Goal: Task Accomplishment & Management: Complete application form

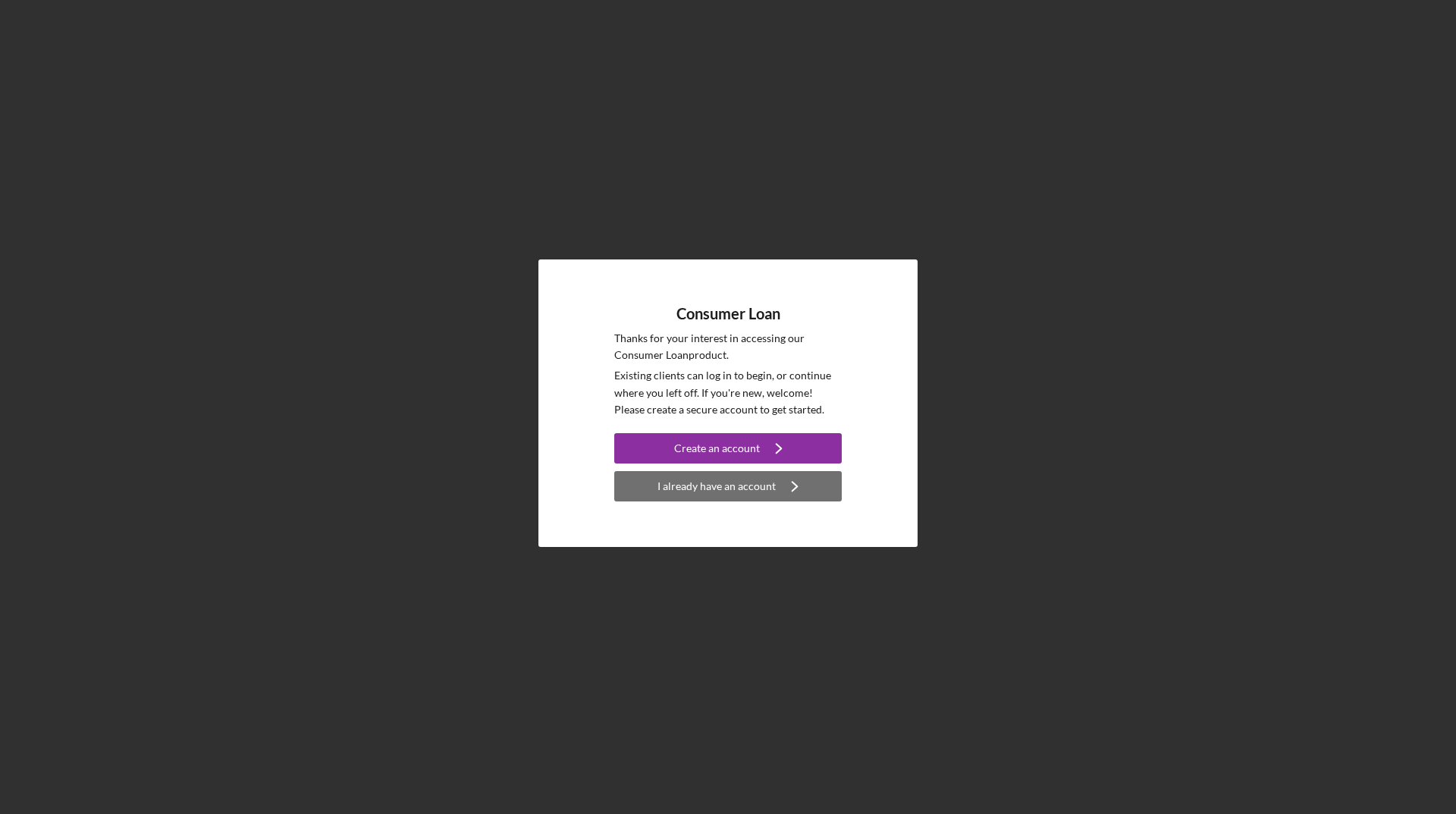
click at [752, 485] on div "I already have an account" at bounding box center [716, 485] width 118 height 30
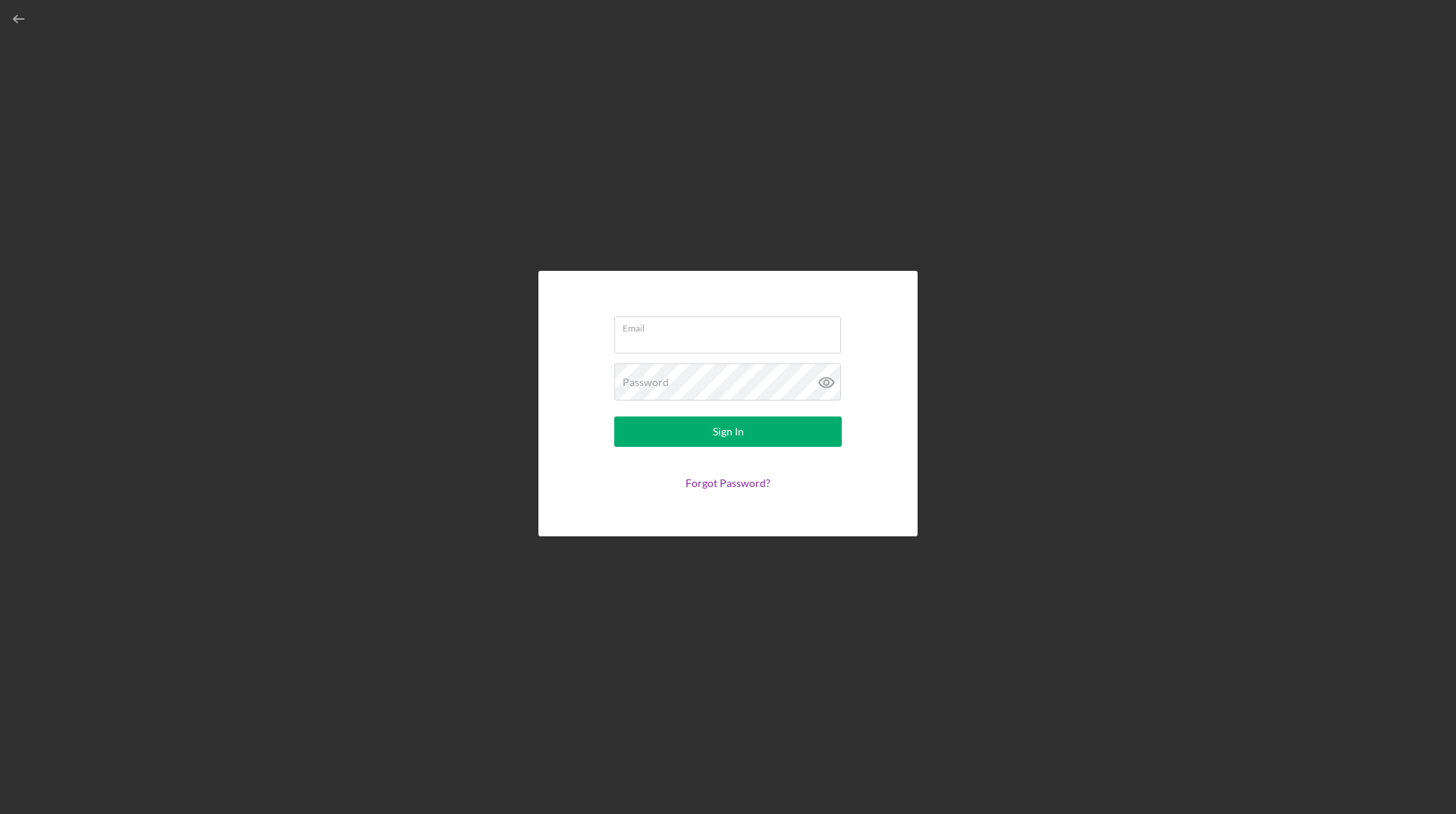
type input "[EMAIL_ADDRESS][DOMAIN_NAME]"
click at [828, 381] on icon at bounding box center [826, 382] width 5 height 5
click at [718, 437] on div "Sign In" at bounding box center [729, 431] width 31 height 30
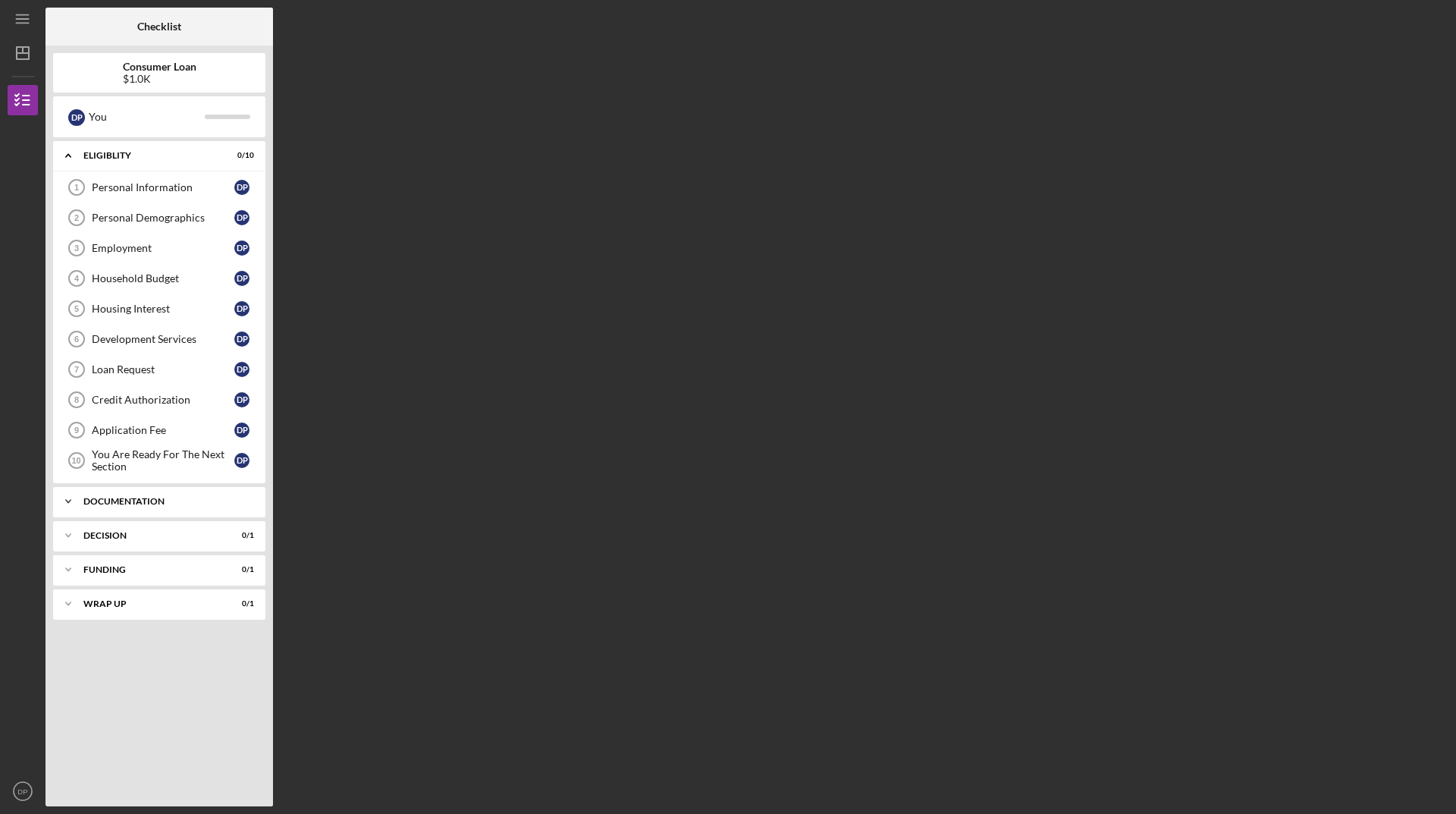
click at [170, 501] on div "Documentation" at bounding box center [165, 501] width 163 height 9
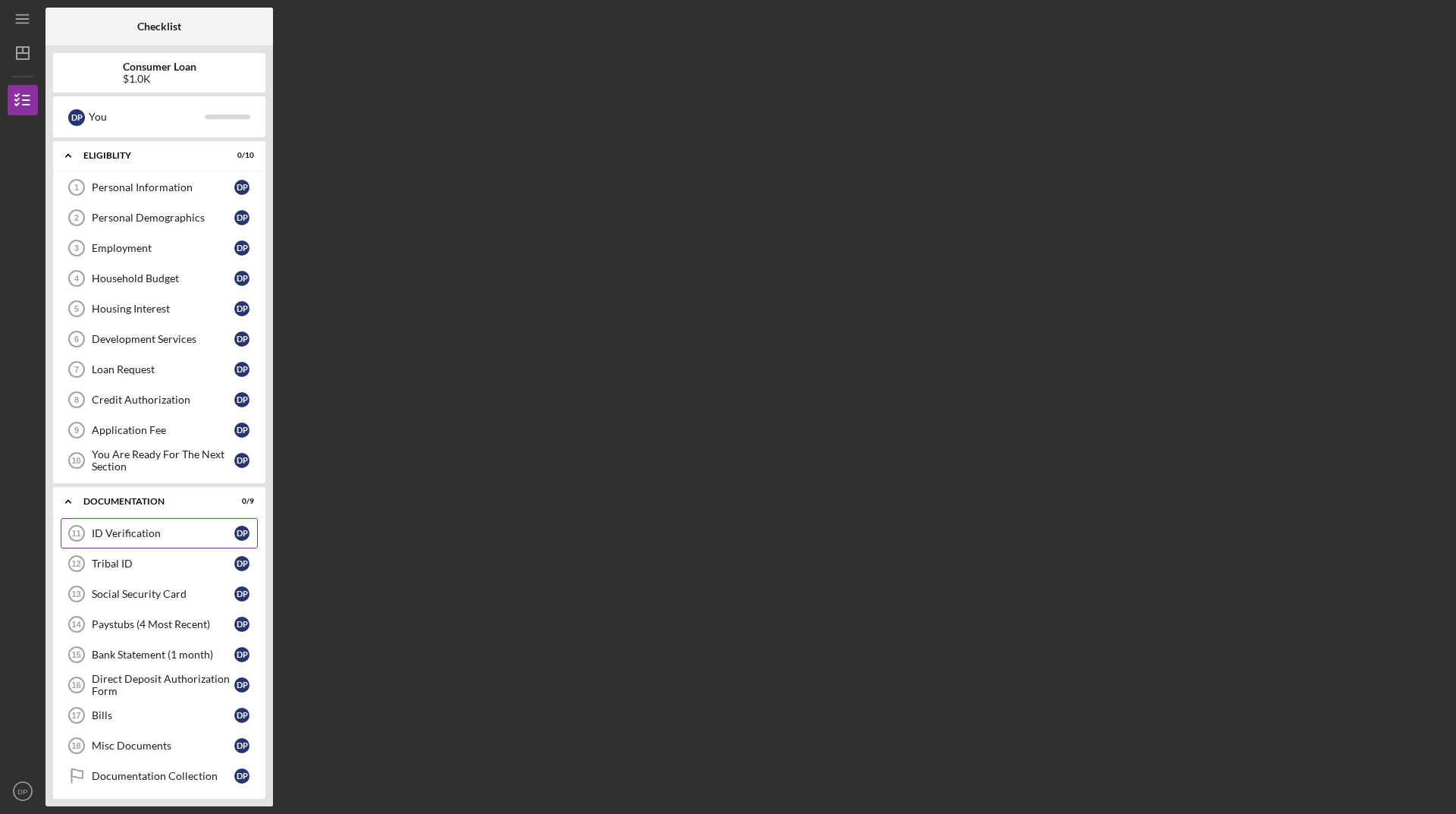
scroll to position [110, 0]
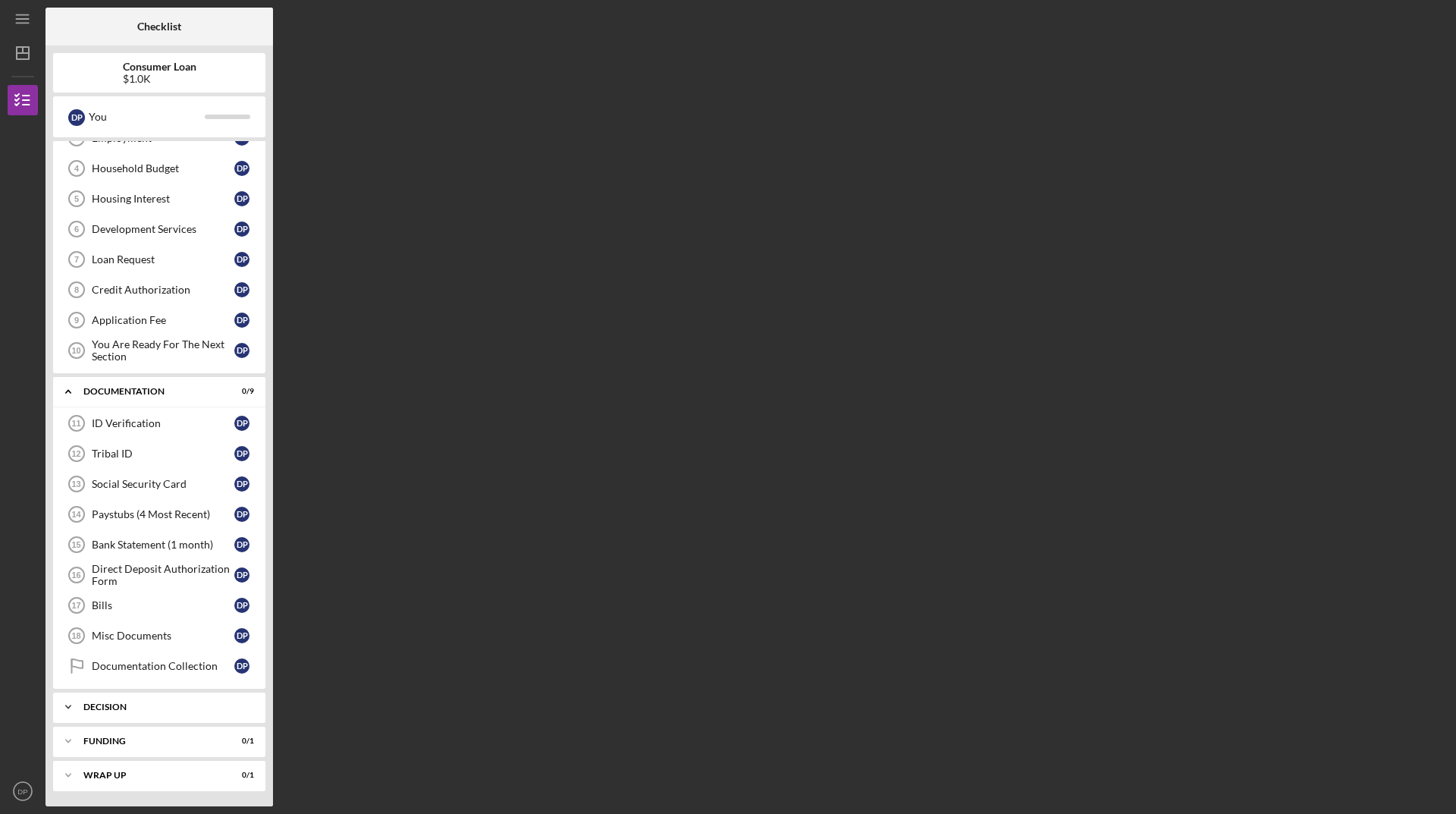
click at [176, 705] on div "Decision" at bounding box center [165, 707] width 163 height 9
click at [23, 19] on line "button" at bounding box center [23, 19] width 12 height 0
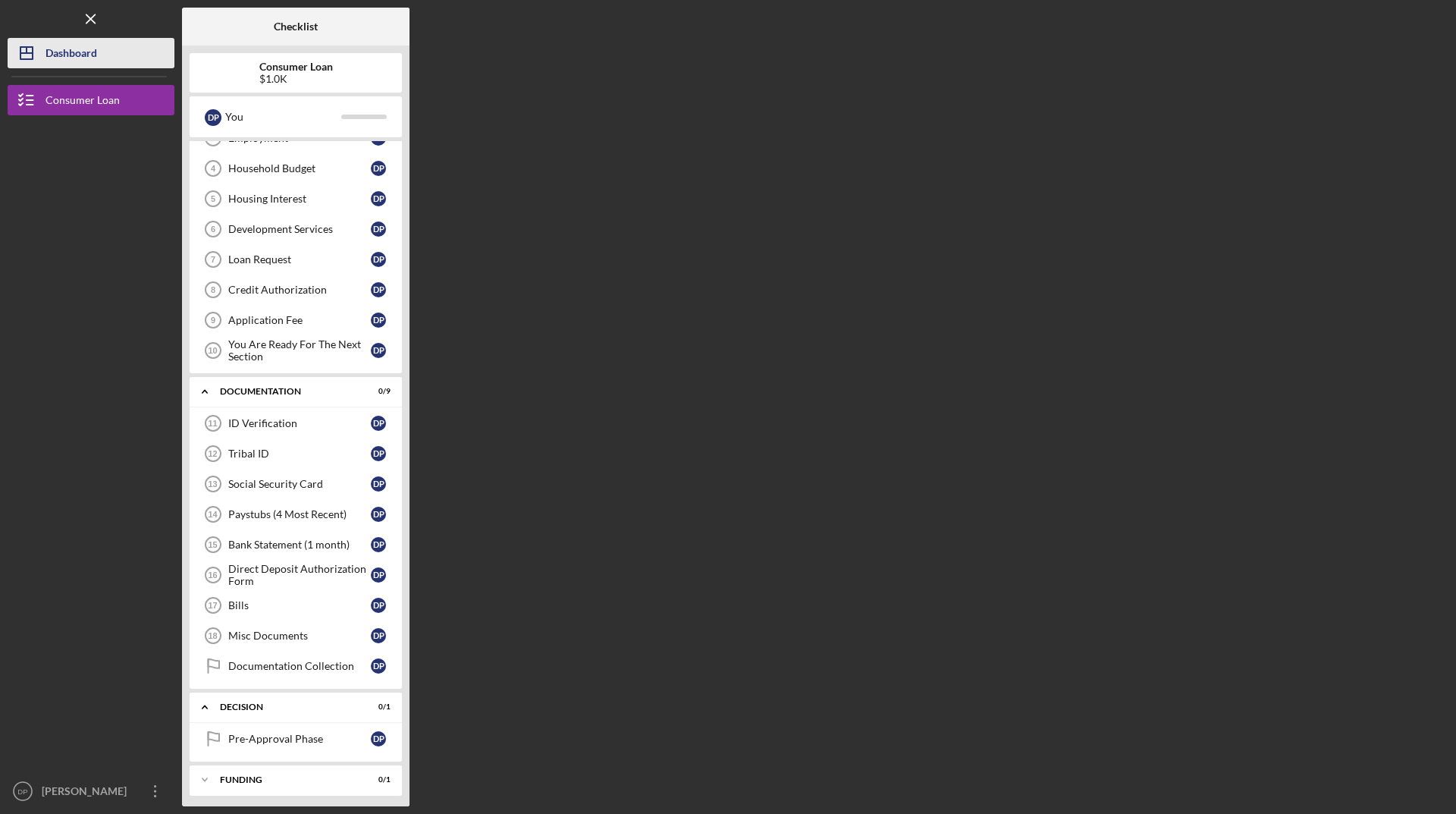
click at [89, 53] on div "Dashboard" at bounding box center [71, 55] width 51 height 34
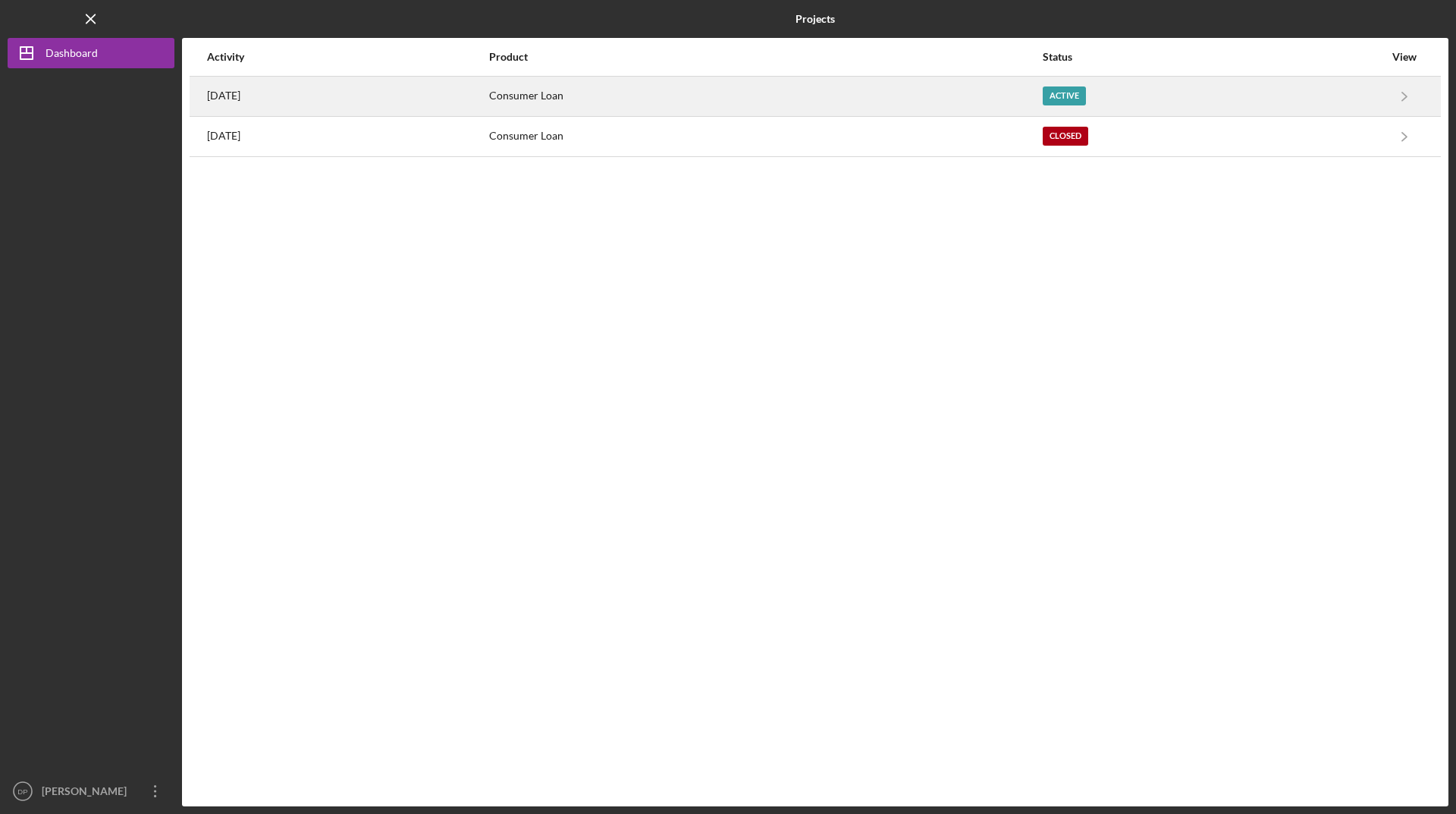
click at [620, 95] on div "Consumer Loan" at bounding box center [765, 96] width 552 height 38
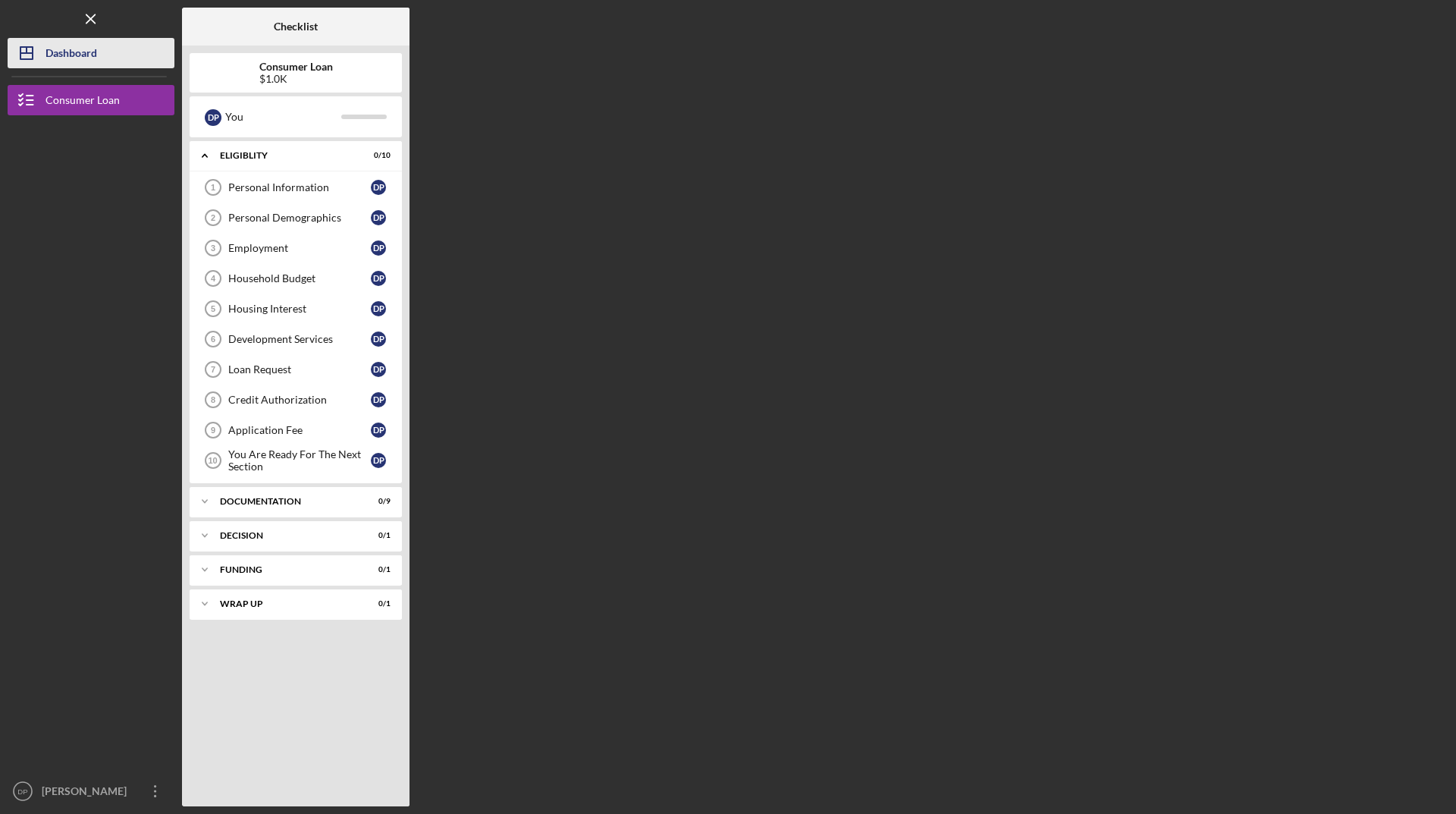
click at [127, 48] on button "Icon/Dashboard Dashboard" at bounding box center [91, 53] width 167 height 30
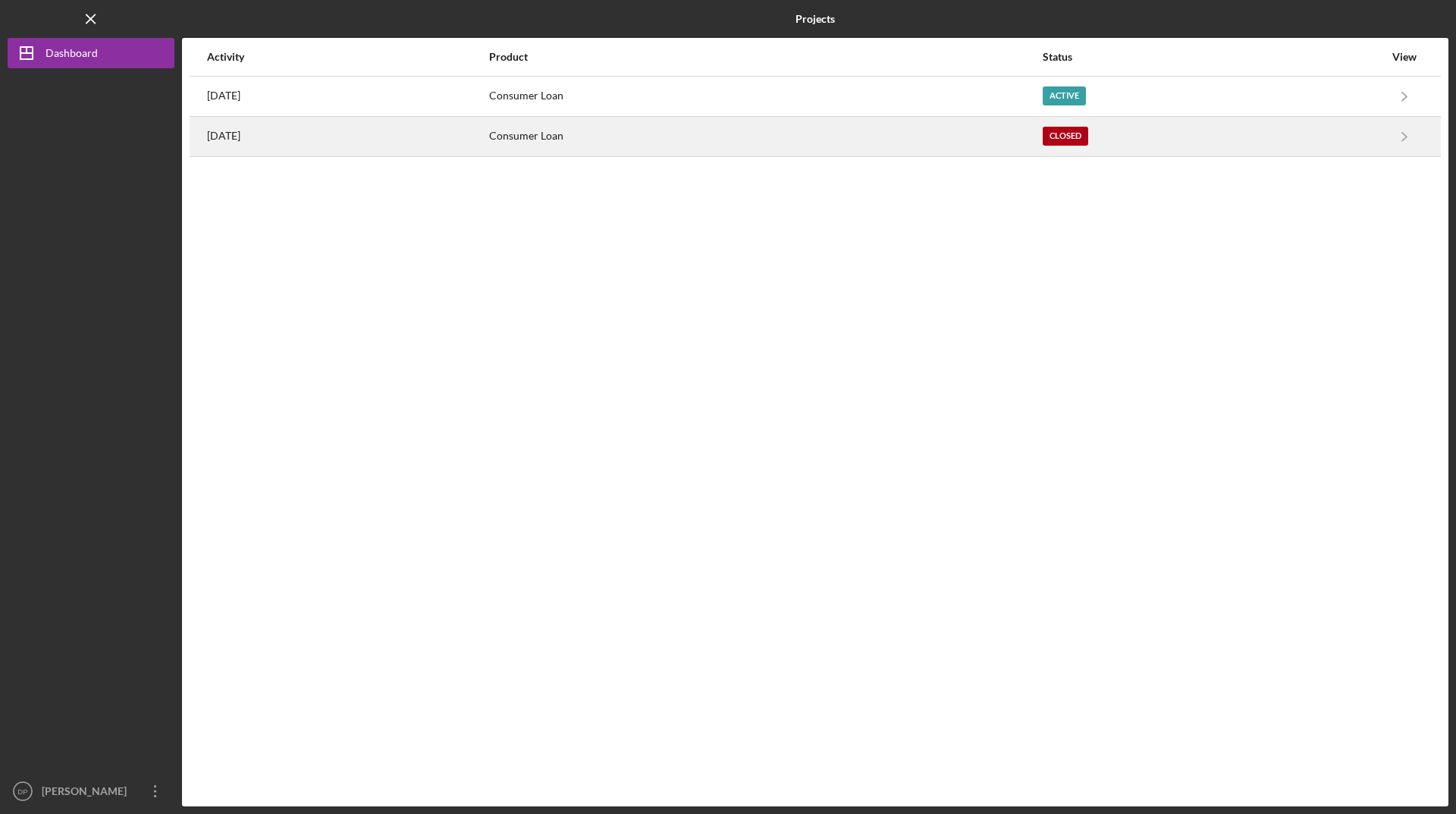
click at [615, 137] on div "Consumer Loan" at bounding box center [765, 136] width 552 height 38
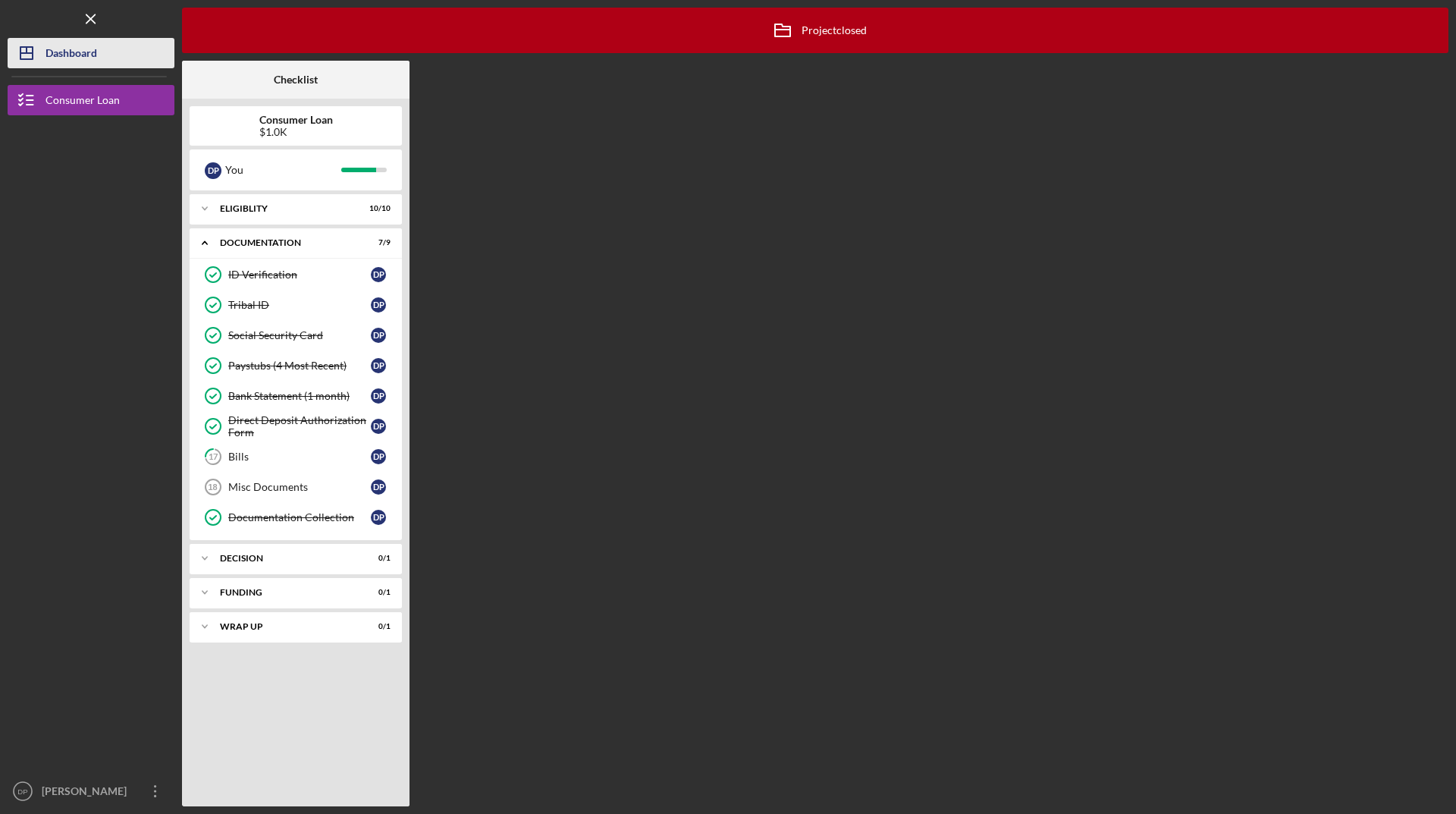
click at [70, 50] on div "Dashboard" at bounding box center [71, 55] width 51 height 34
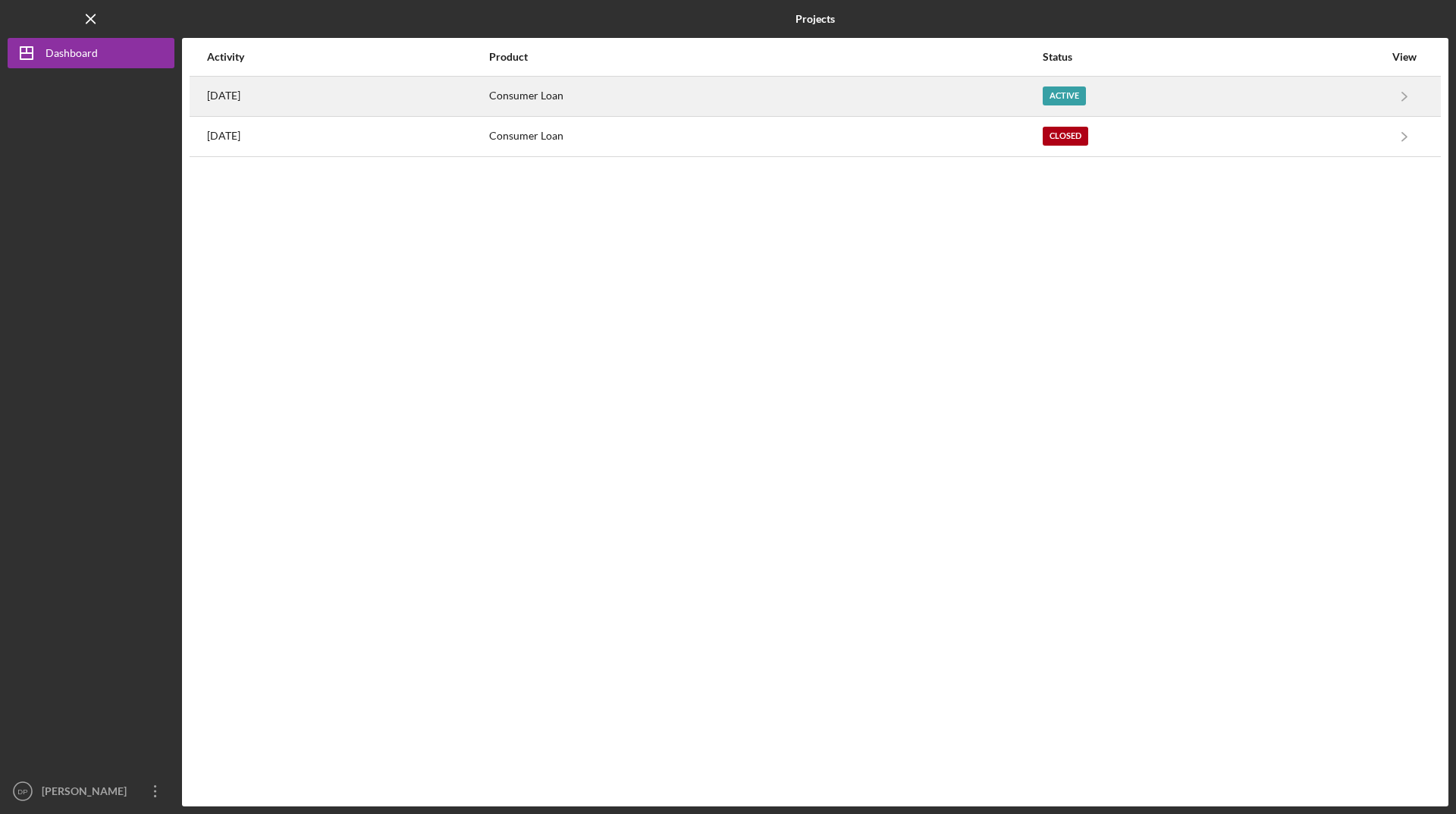
click at [631, 99] on div "Consumer Loan" at bounding box center [765, 96] width 552 height 38
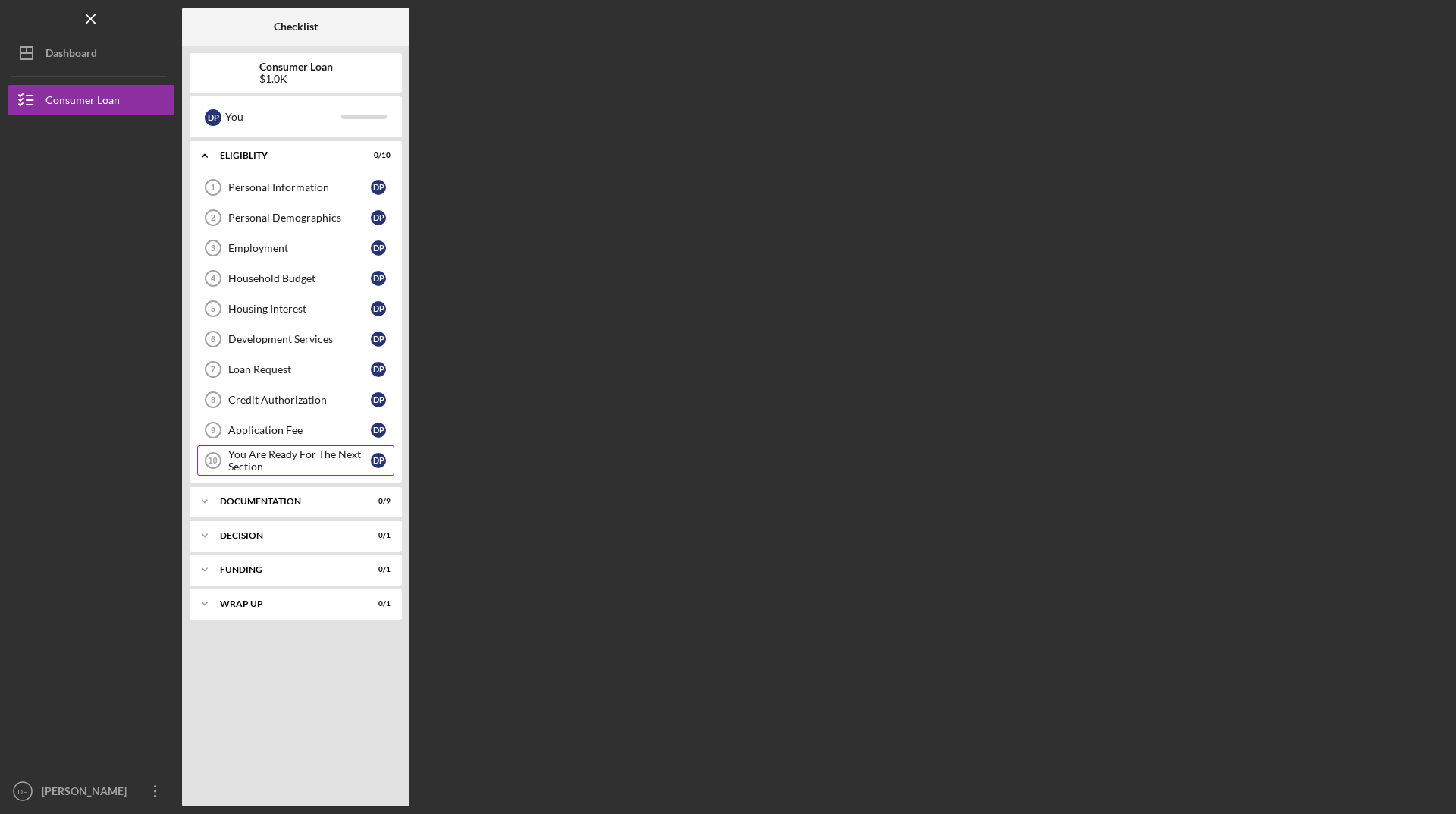
click at [291, 458] on div "You Are Ready For The Next Section" at bounding box center [300, 460] width 143 height 24
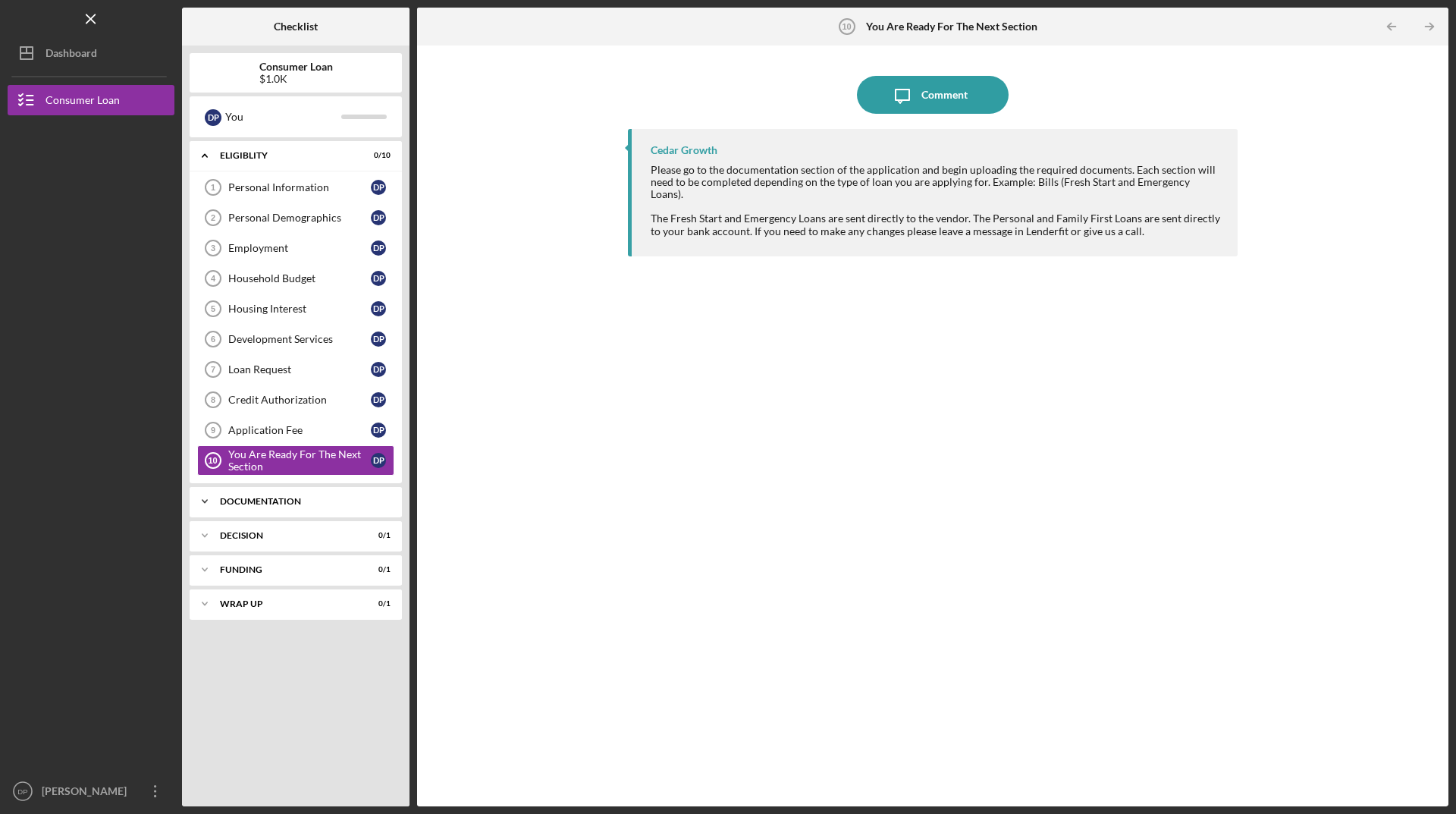
click at [282, 503] on div "Documentation" at bounding box center [301, 501] width 163 height 9
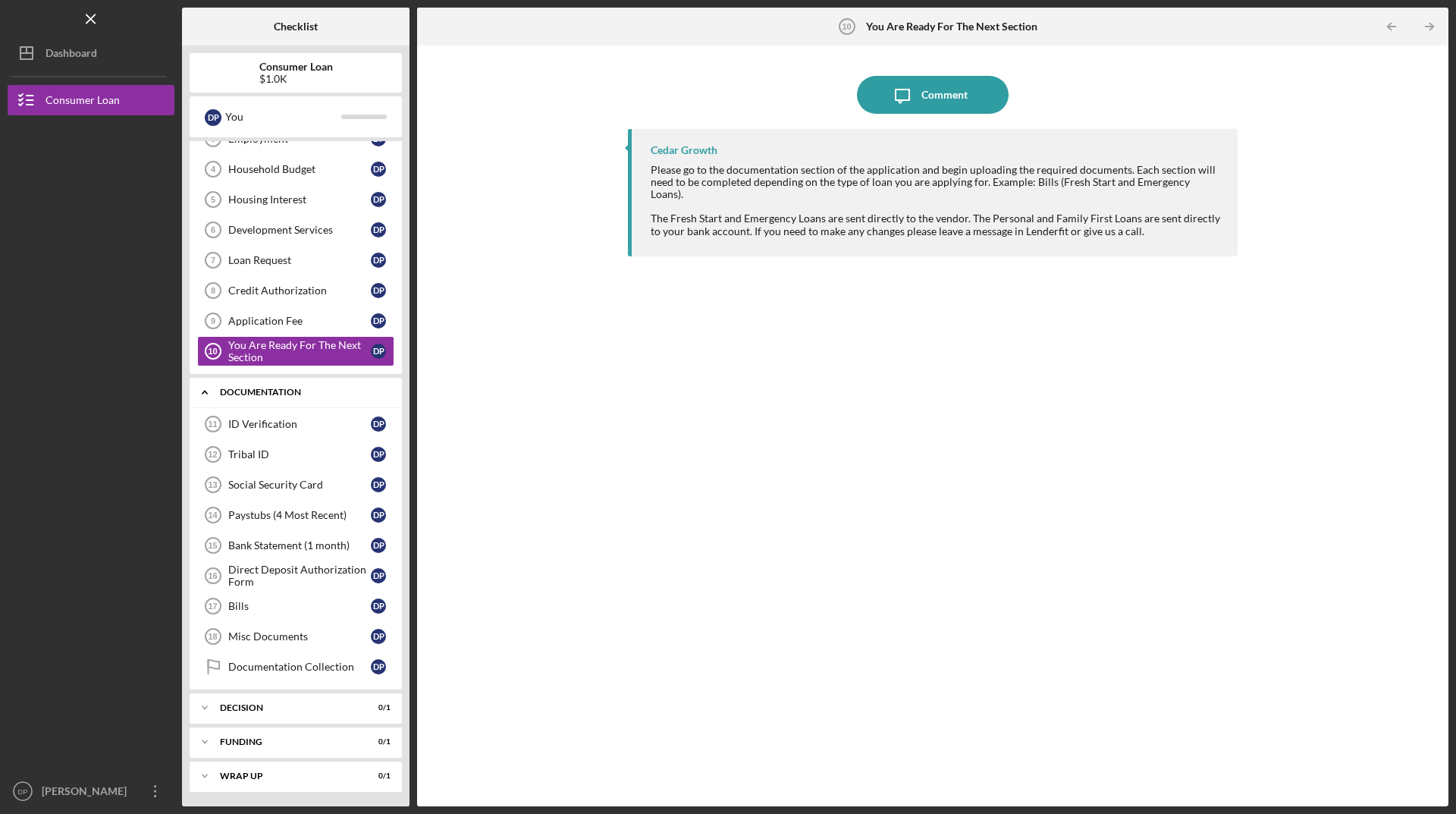
scroll to position [110, 0]
click at [311, 708] on div "Decision" at bounding box center [301, 707] width 163 height 9
click at [375, 739] on div "D P" at bounding box center [378, 739] width 16 height 16
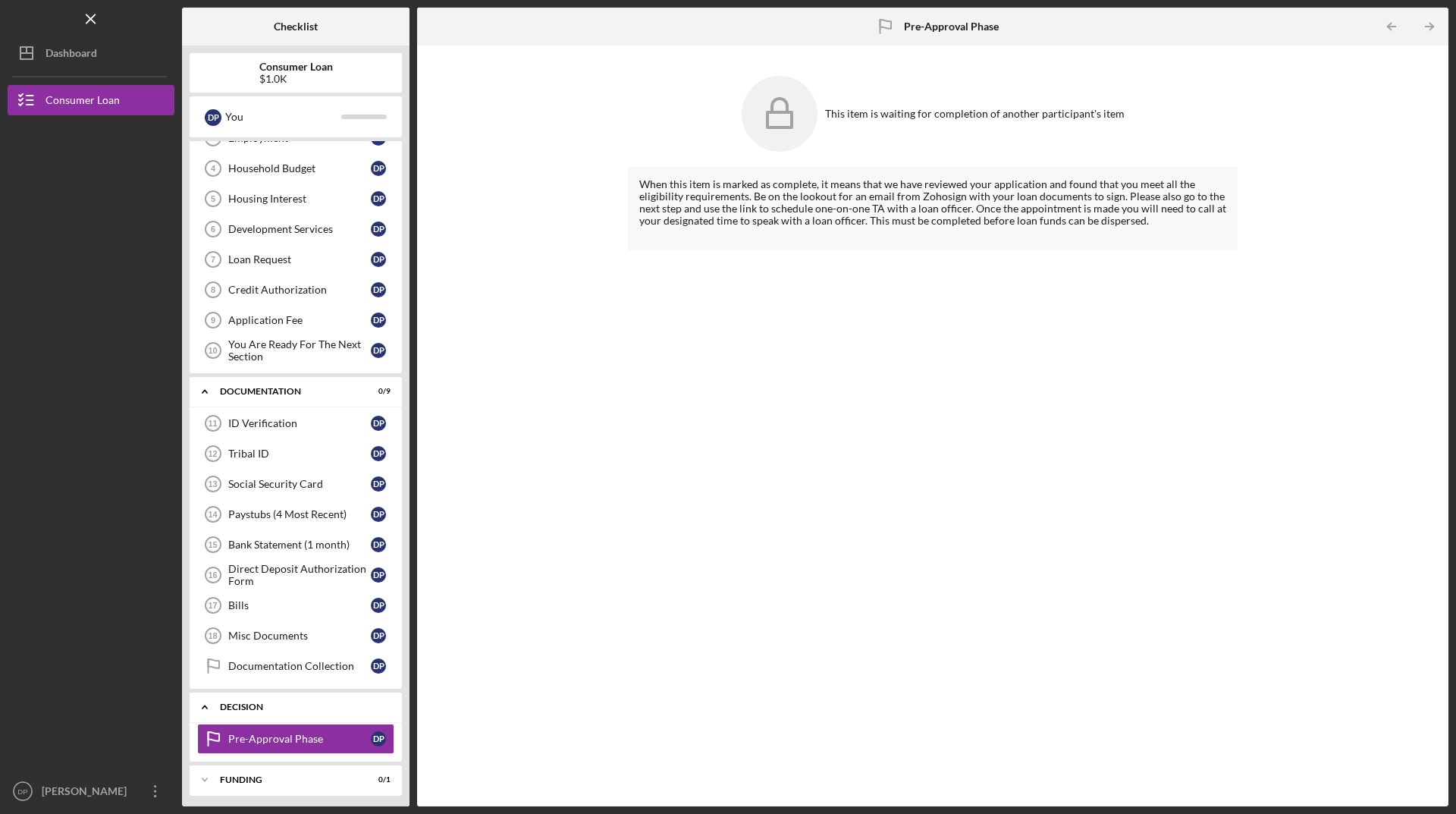
click at [297, 708] on div "Decision" at bounding box center [301, 707] width 163 height 9
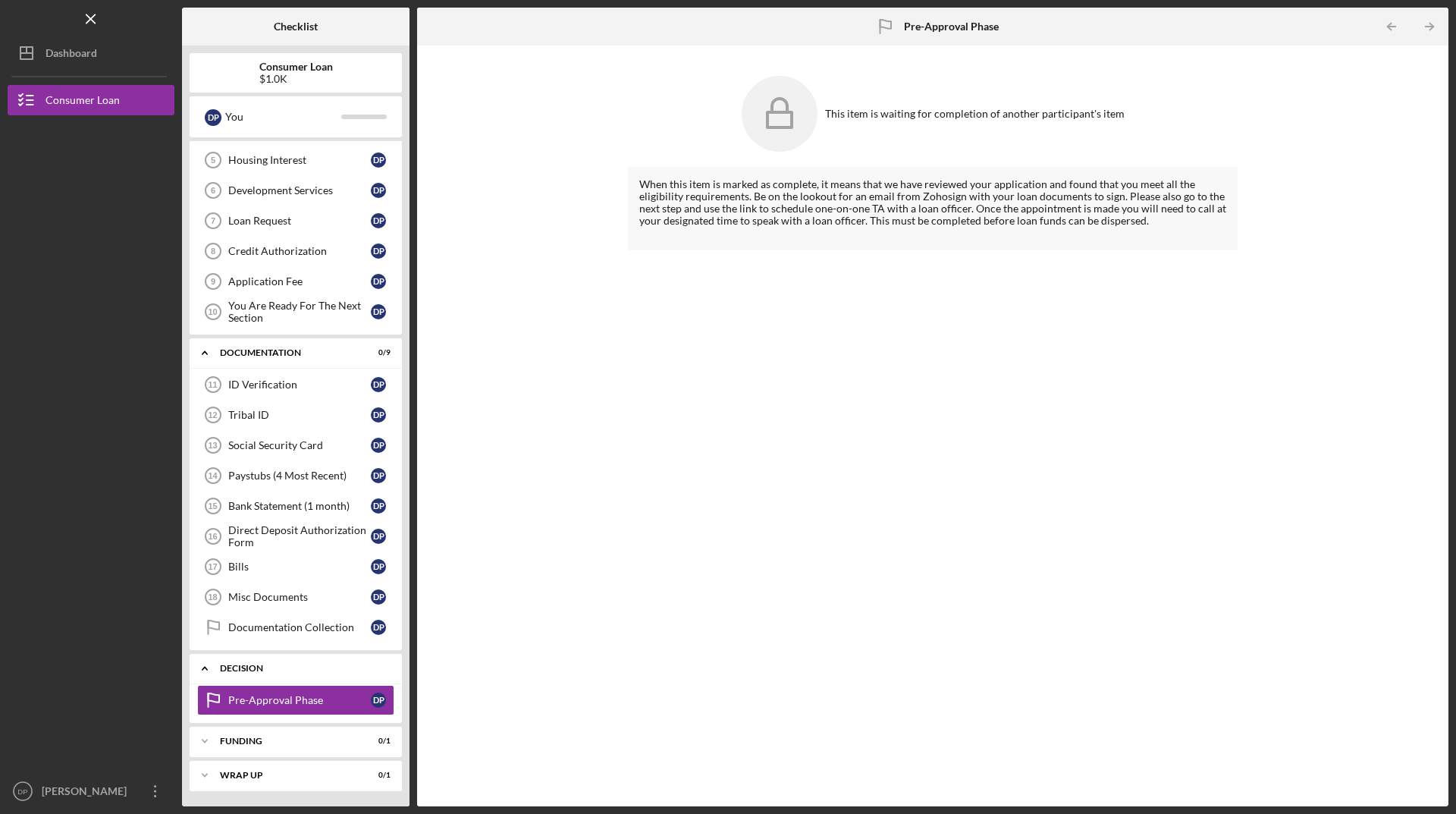
click at [297, 708] on link "Pre-Approval Phase Pre-Approval Phase D P" at bounding box center [296, 700] width 197 height 30
click at [782, 120] on icon at bounding box center [780, 114] width 76 height 76
click at [291, 670] on div "Decision" at bounding box center [301, 668] width 163 height 9
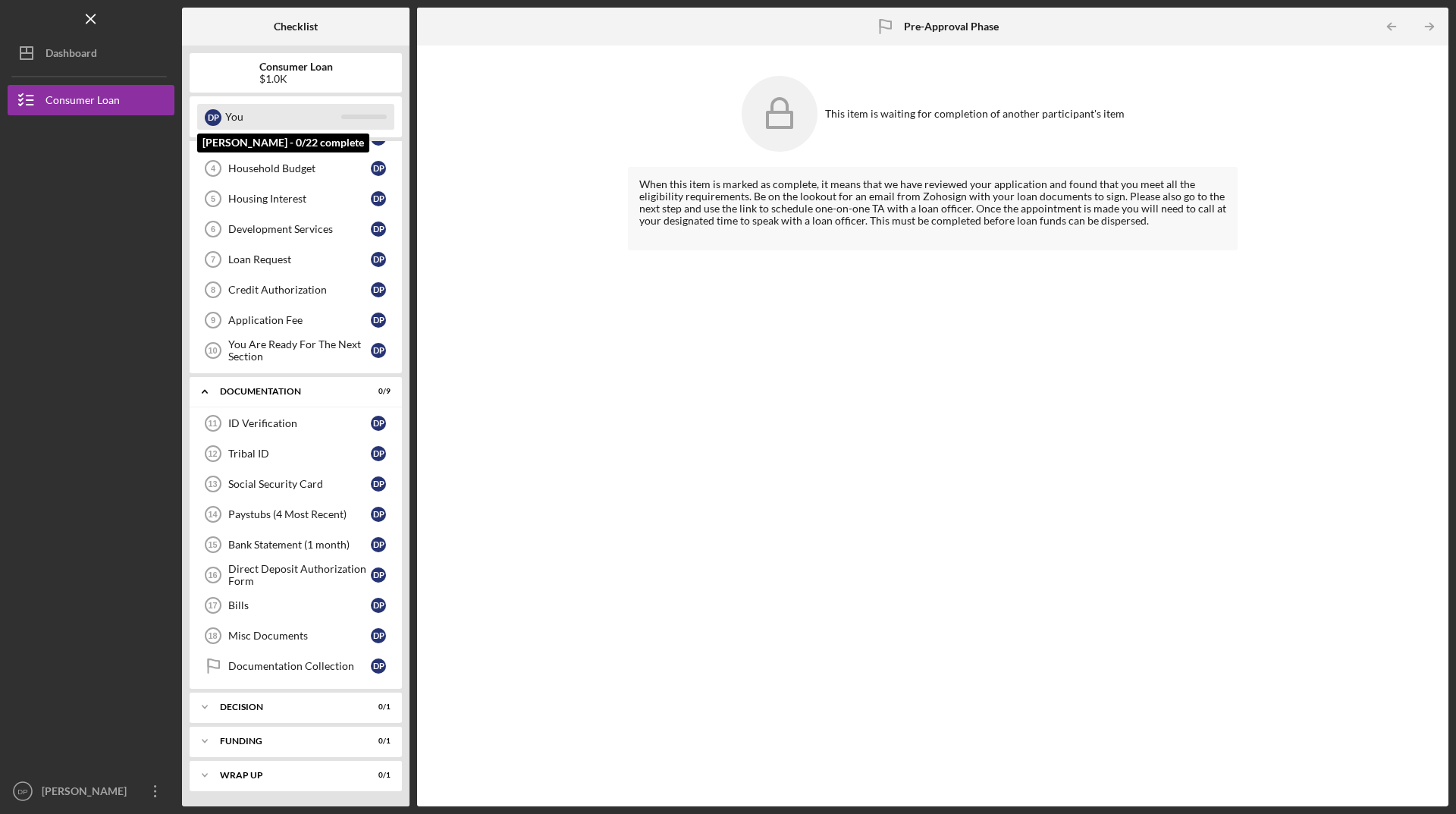
click at [213, 117] on div "D P" at bounding box center [213, 117] width 16 height 16
click at [313, 112] on div "You" at bounding box center [283, 117] width 116 height 26
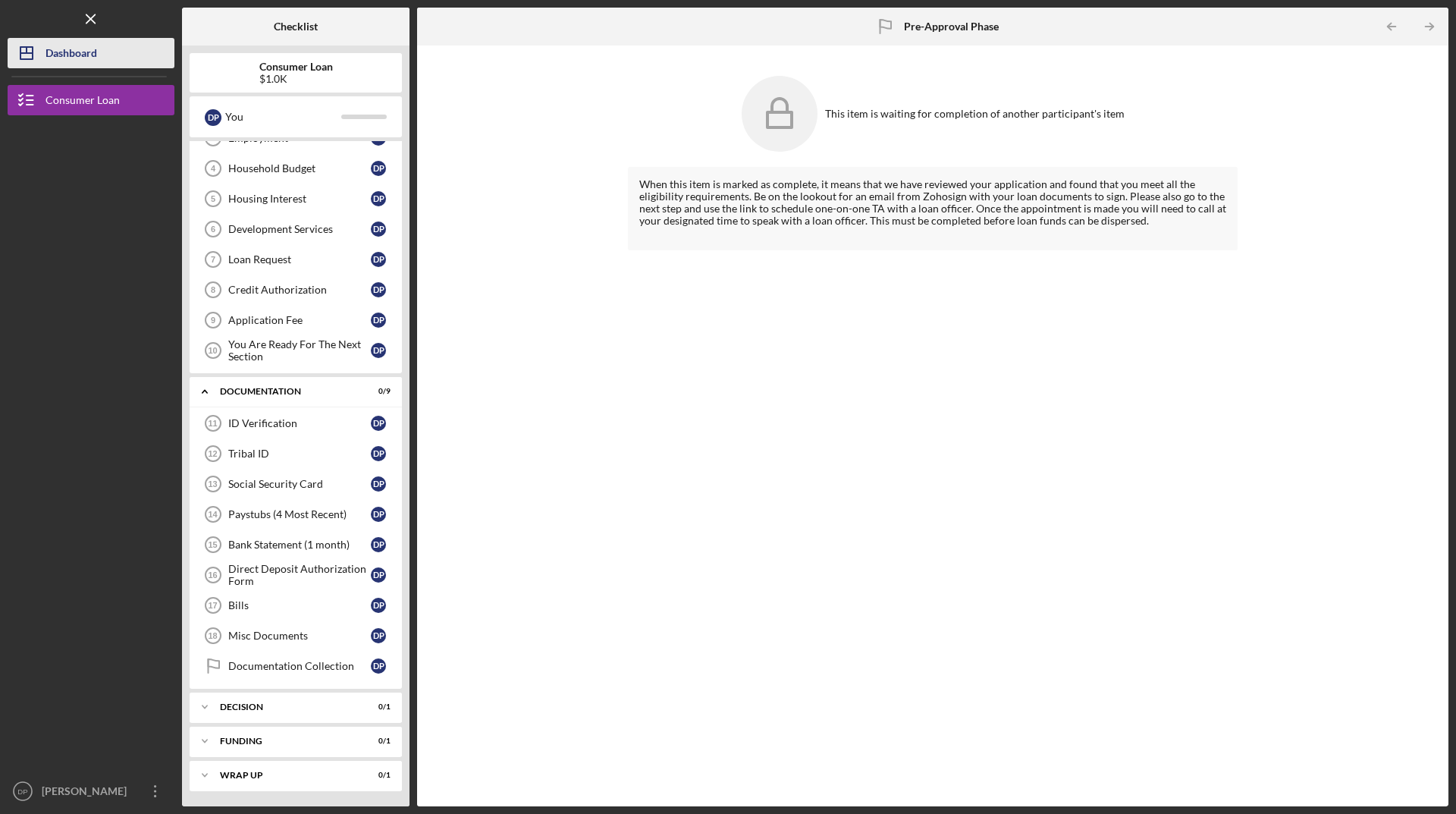
click at [70, 54] on div "Dashboard" at bounding box center [71, 55] width 51 height 34
